Goal: Information Seeking & Learning: Learn about a topic

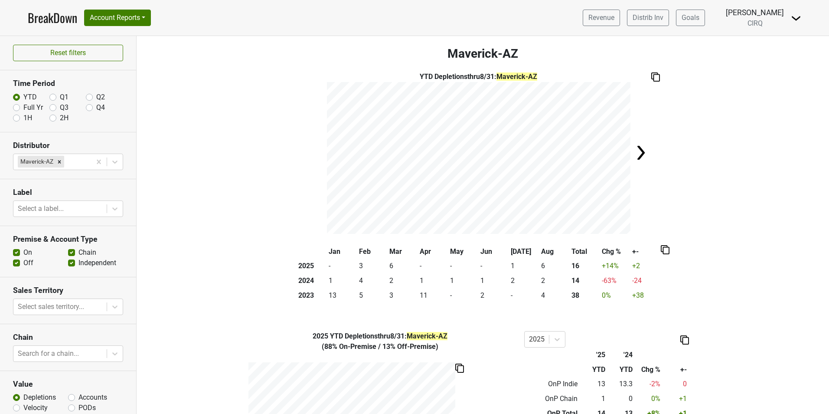
scroll to position [197, 0]
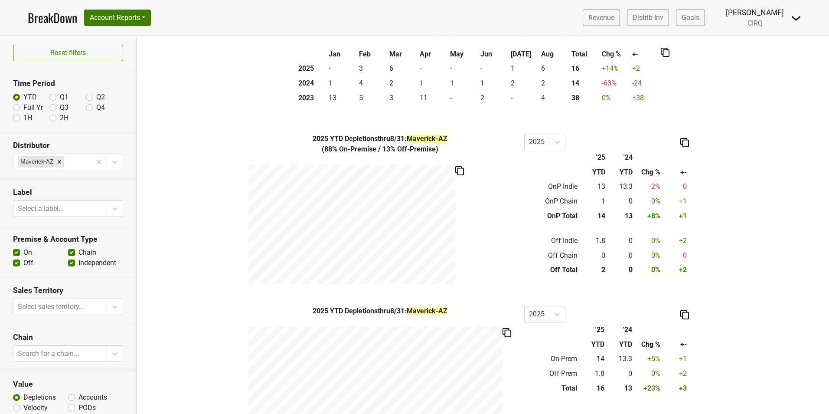
click at [58, 15] on link "BreakDown" at bounding box center [52, 18] width 49 height 18
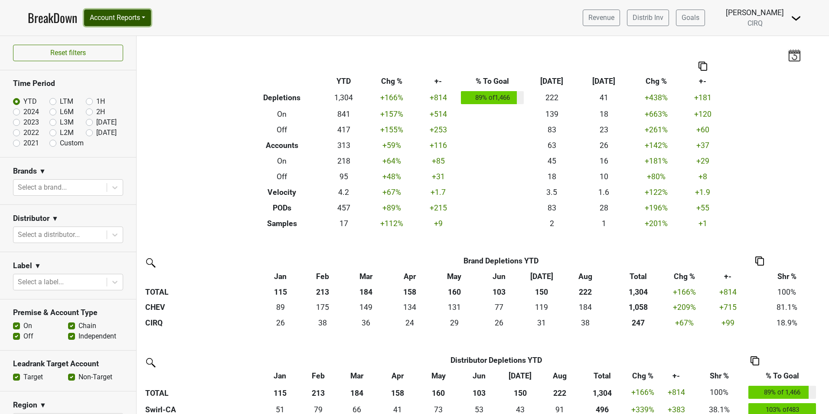
click at [115, 15] on button "Account Reports" at bounding box center [117, 18] width 67 height 16
click at [118, 54] on link "Map" at bounding box center [123, 52] width 77 height 14
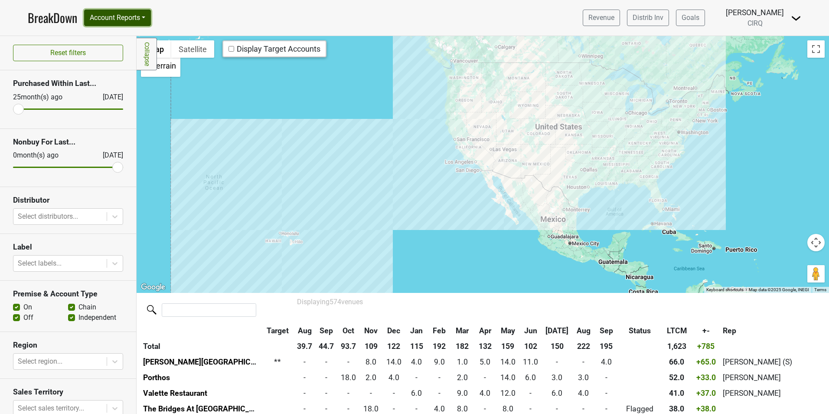
click at [132, 16] on button "Account Reports" at bounding box center [117, 18] width 67 height 16
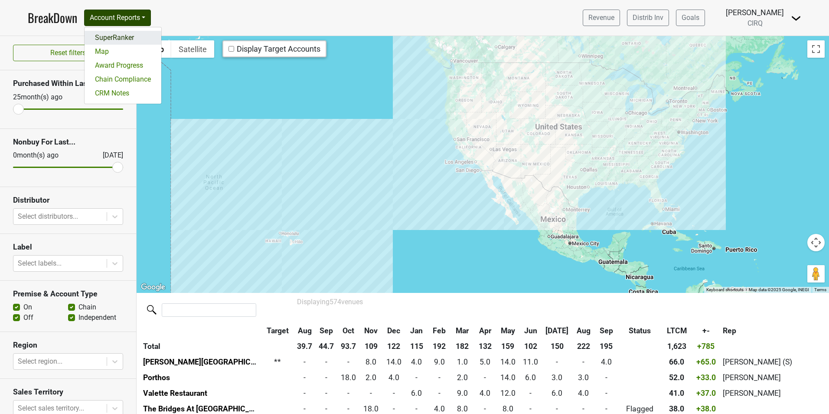
click at [121, 38] on link "SuperRanker" at bounding box center [123, 38] width 77 height 14
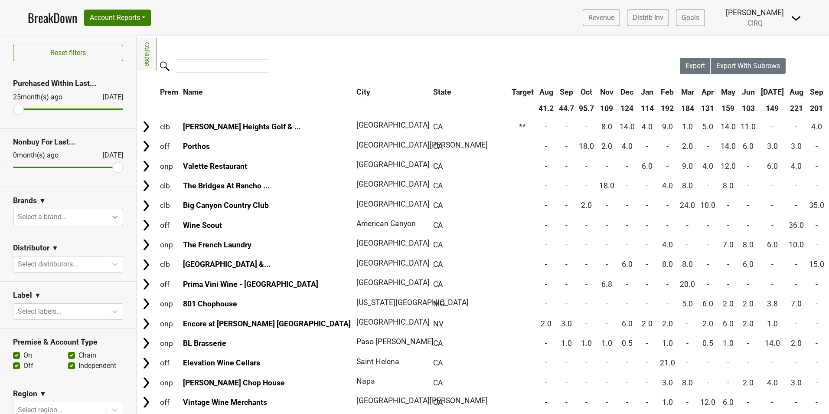
click at [112, 216] on icon at bounding box center [114, 217] width 5 height 3
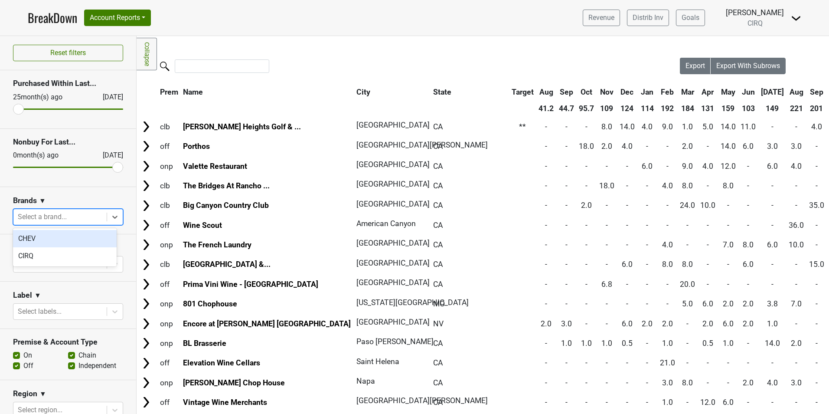
click at [68, 201] on div "Brands ▼" at bounding box center [68, 202] width 110 height 13
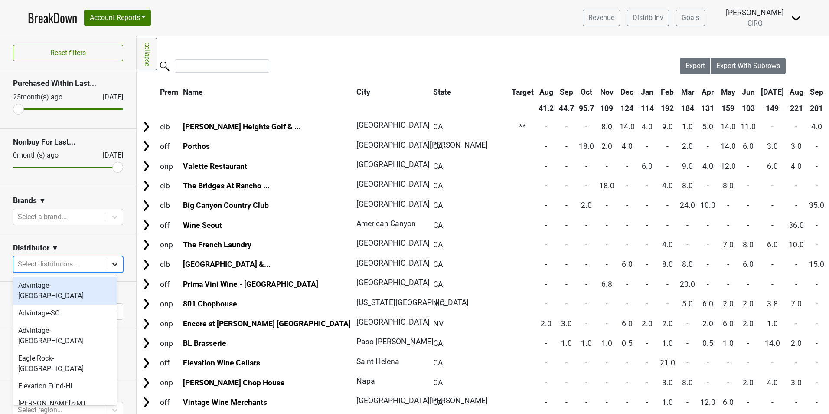
click at [107, 260] on div at bounding box center [115, 264] width 16 height 16
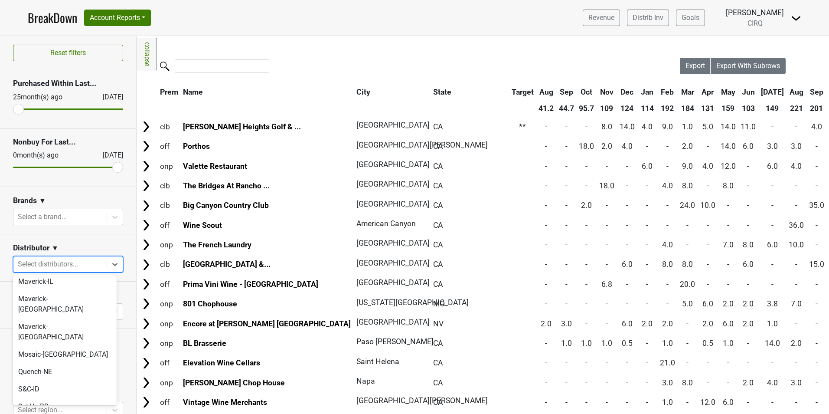
scroll to position [217, 0]
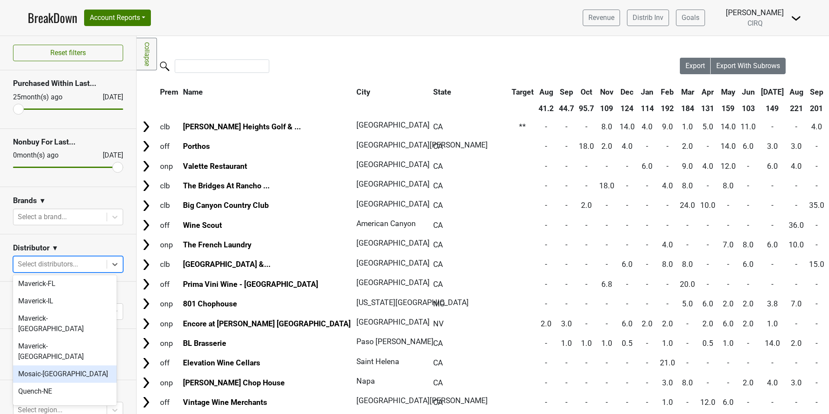
click at [61, 365] on div "Mosaic-CA" at bounding box center [65, 373] width 104 height 17
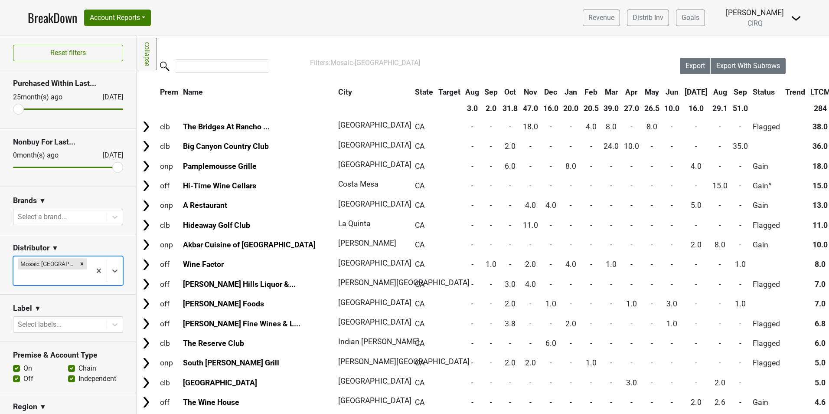
click at [23, 363] on label "On" at bounding box center [27, 368] width 9 height 10
click at [19, 363] on input "On" at bounding box center [16, 367] width 7 height 9
checkbox input "false"
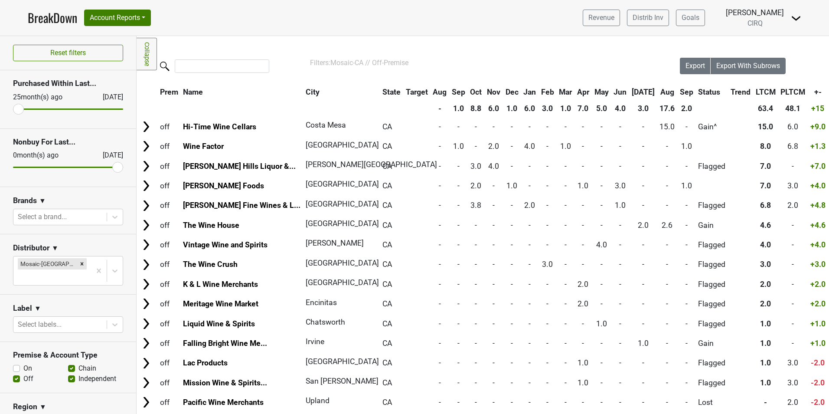
click at [79, 363] on label "Chain" at bounding box center [88, 368] width 18 height 10
click at [70, 363] on input "Chain" at bounding box center [71, 367] width 7 height 9
checkbox input "false"
click at [79, 373] on label "Independent" at bounding box center [98, 378] width 38 height 10
click at [71, 373] on input "Independent" at bounding box center [71, 377] width 7 height 9
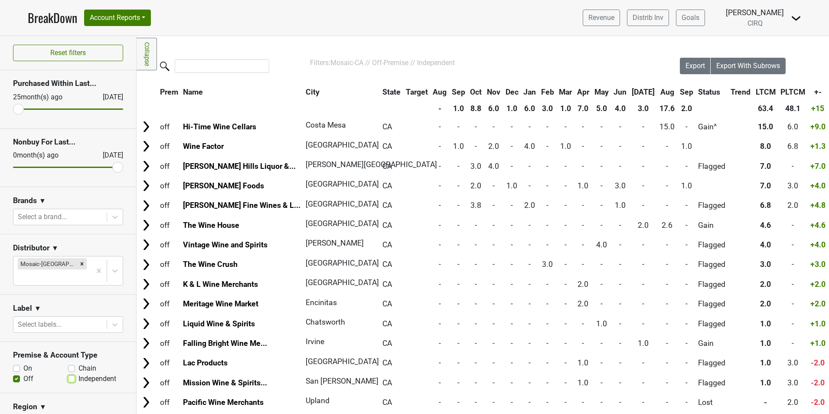
checkbox input "false"
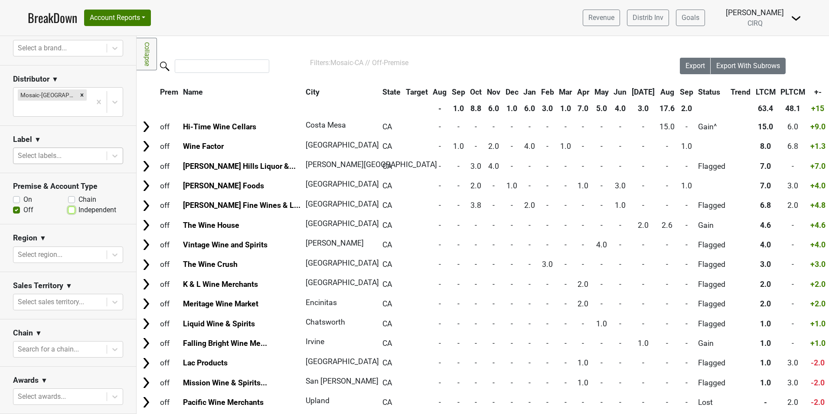
scroll to position [173, 0]
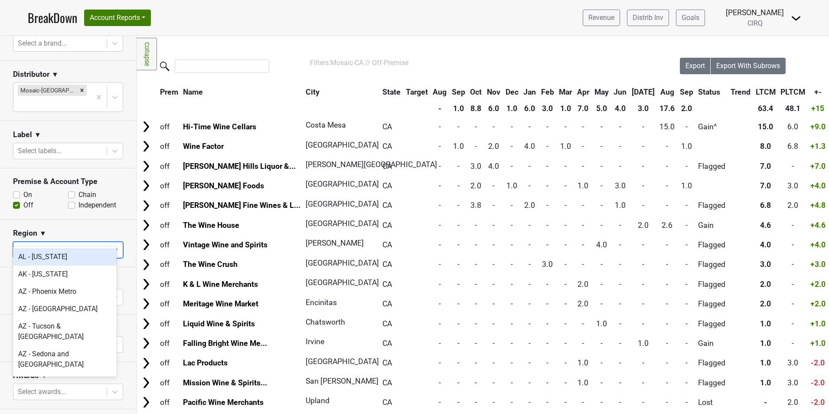
click at [111, 245] on icon at bounding box center [115, 249] width 9 height 9
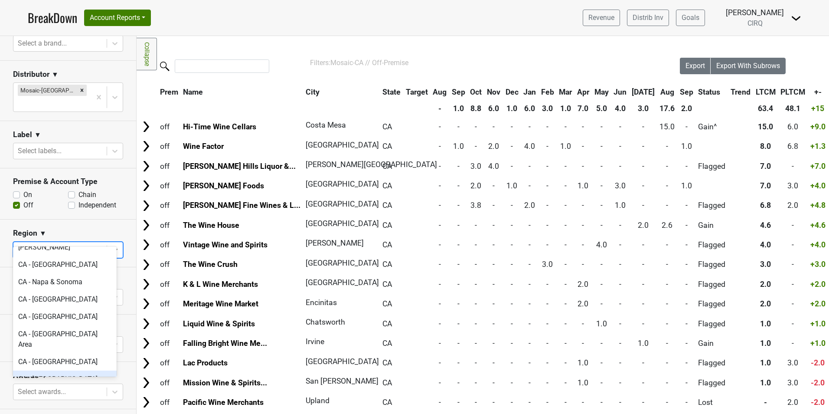
scroll to position [260, 0]
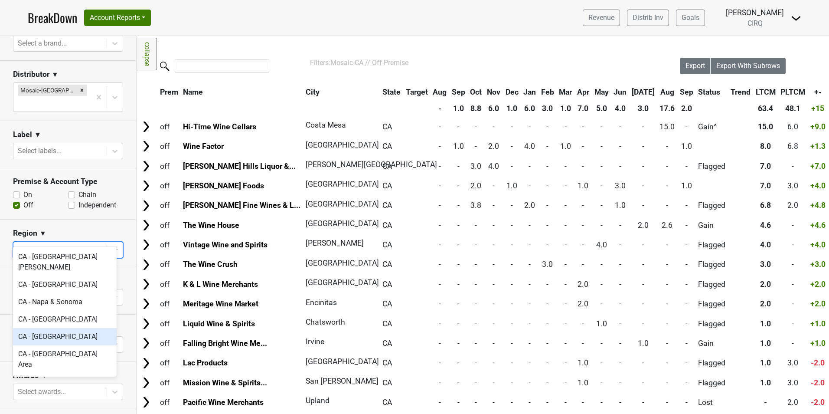
click at [64, 328] on div "CA - San Diego Area" at bounding box center [65, 336] width 104 height 17
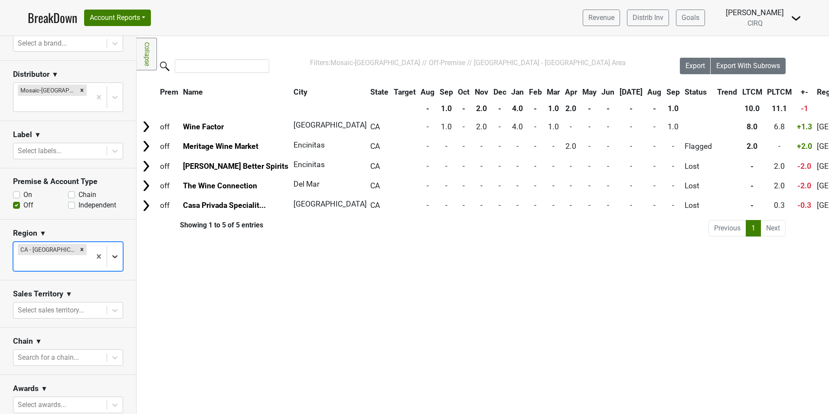
click at [111, 252] on icon at bounding box center [115, 256] width 9 height 9
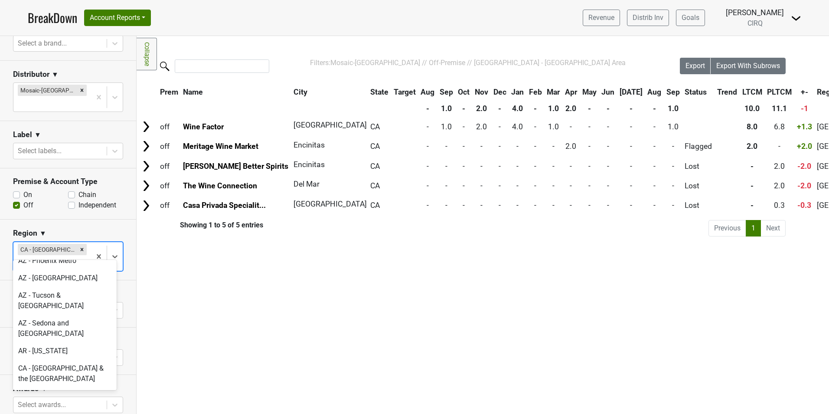
scroll to position [43, 0]
click at [81, 248] on icon "Remove CA - San Diego Area" at bounding box center [82, 249] width 3 height 3
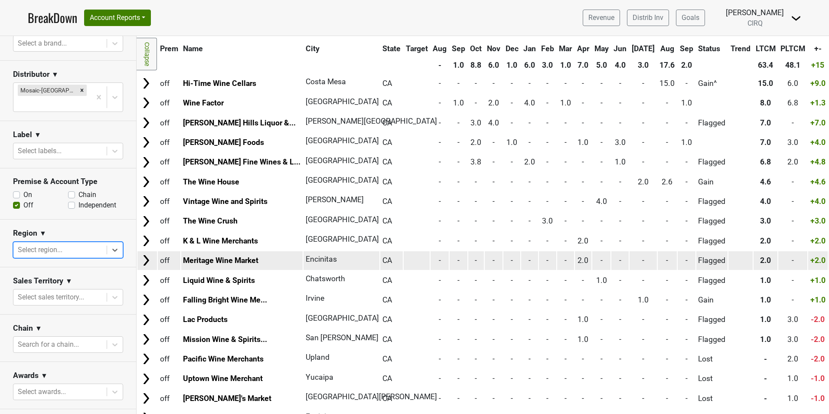
scroll to position [87, 0]
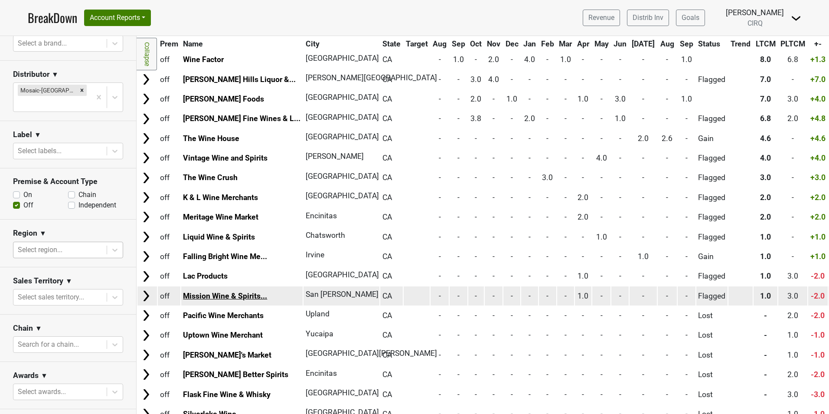
click at [254, 295] on link "Mission Wine & Spirits..." at bounding box center [225, 295] width 84 height 9
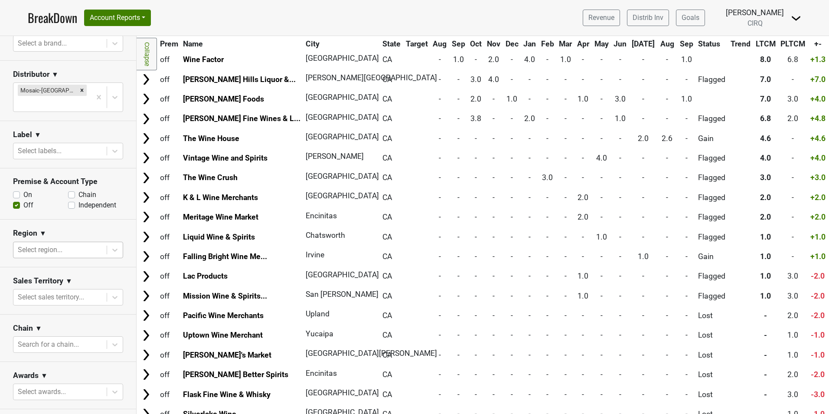
click at [23, 190] on label "On" at bounding box center [27, 195] width 9 height 10
click at [18, 190] on input "On" at bounding box center [16, 194] width 7 height 9
checkbox input "true"
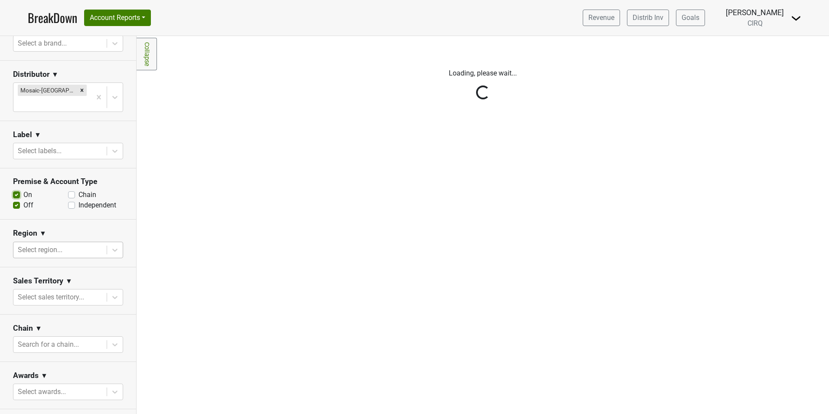
scroll to position [0, 0]
click at [15, 190] on div "Reset filters Purchased Within Last... 25 month(s) ago Sep '25 Nonbuy For Last.…" at bounding box center [68, 225] width 137 height 378
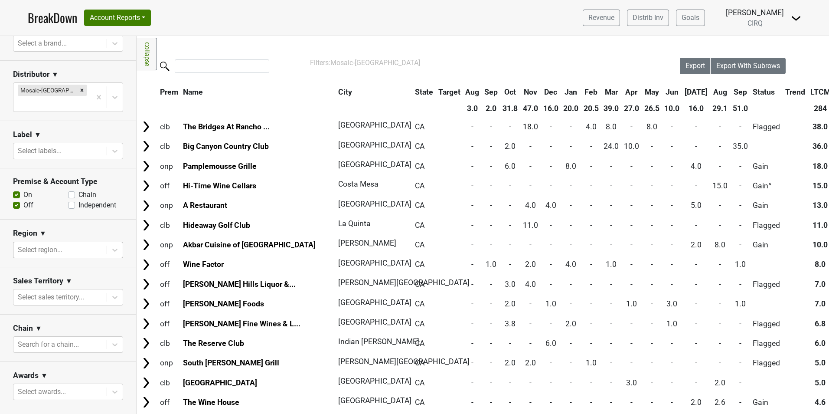
click at [23, 200] on label "Off" at bounding box center [28, 205] width 10 height 10
click at [18, 200] on input "Off" at bounding box center [16, 204] width 7 height 9
checkbox input "false"
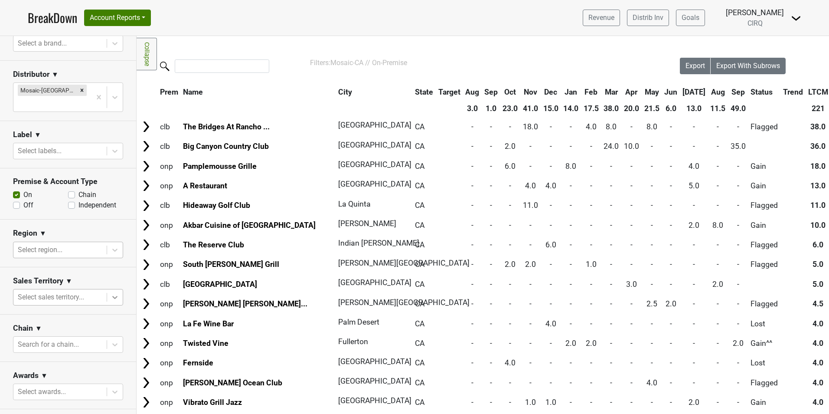
click at [112, 296] on icon at bounding box center [114, 297] width 5 height 3
click at [81, 267] on section "Sales Territory ▼ option Kristi Sanders focused, 1 of 3. 3 results available. U…" at bounding box center [68, 290] width 136 height 47
click at [107, 242] on div at bounding box center [115, 250] width 16 height 16
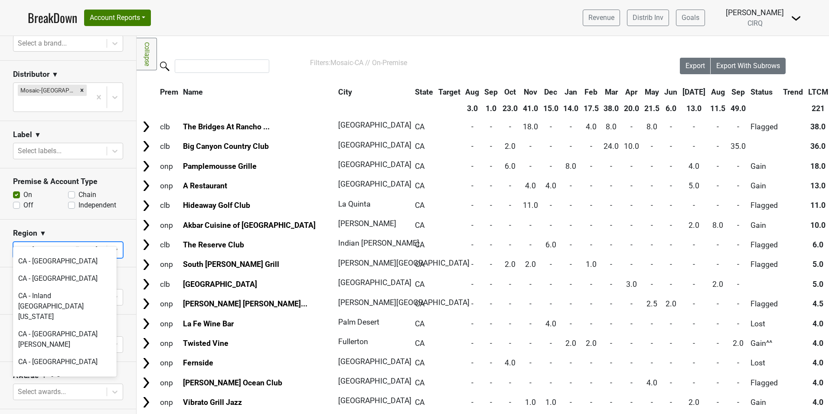
scroll to position [217, 0]
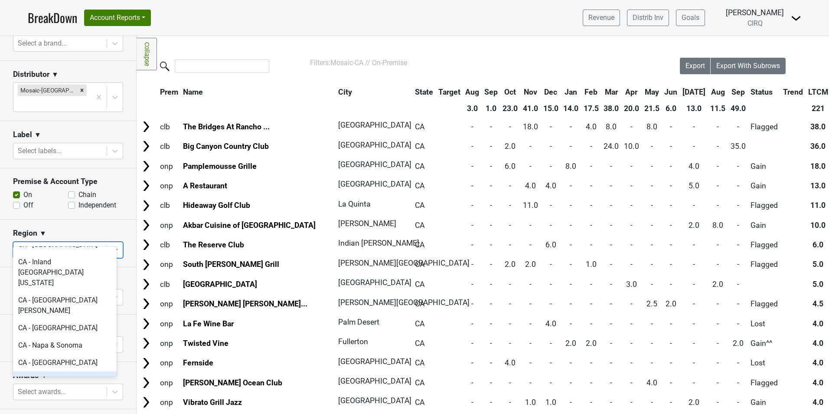
click at [60, 371] on div "CA - San Diego Area" at bounding box center [65, 379] width 104 height 17
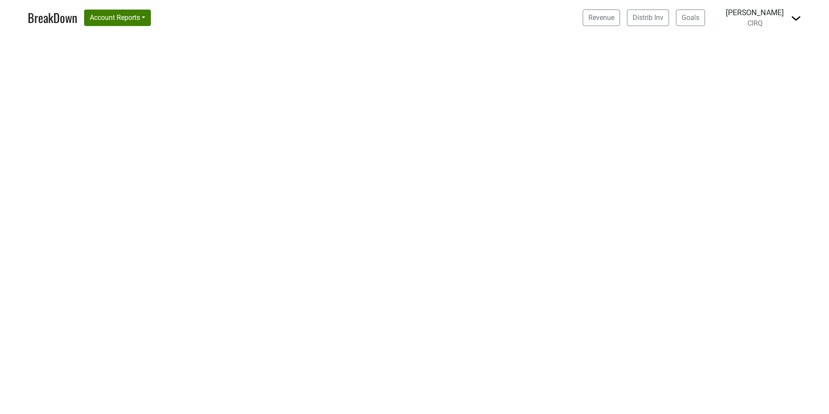
select select "CA"
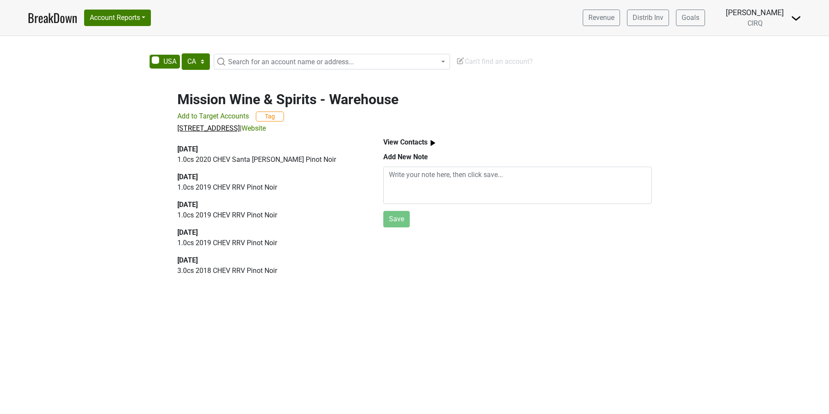
click at [240, 131] on span "445 Madera St, San Gabriel, CA 91776" at bounding box center [208, 128] width 62 height 8
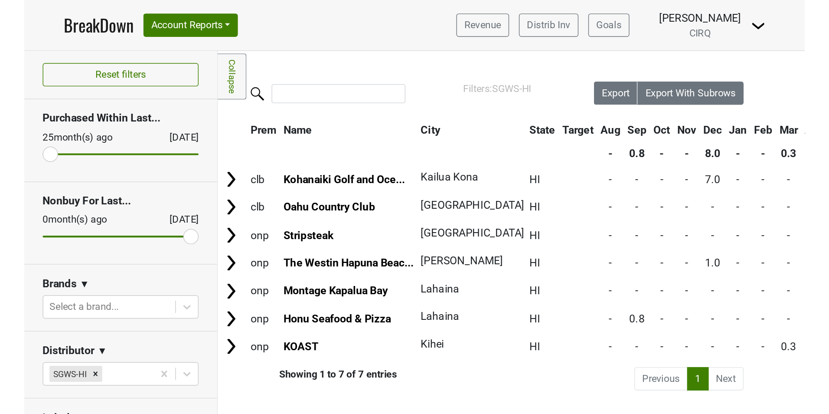
scroll to position [0, 156]
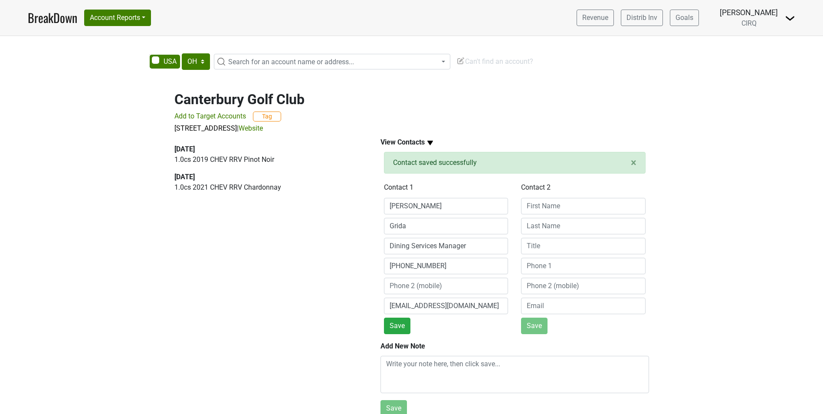
select select "OH"
